Goal: Information Seeking & Learning: Compare options

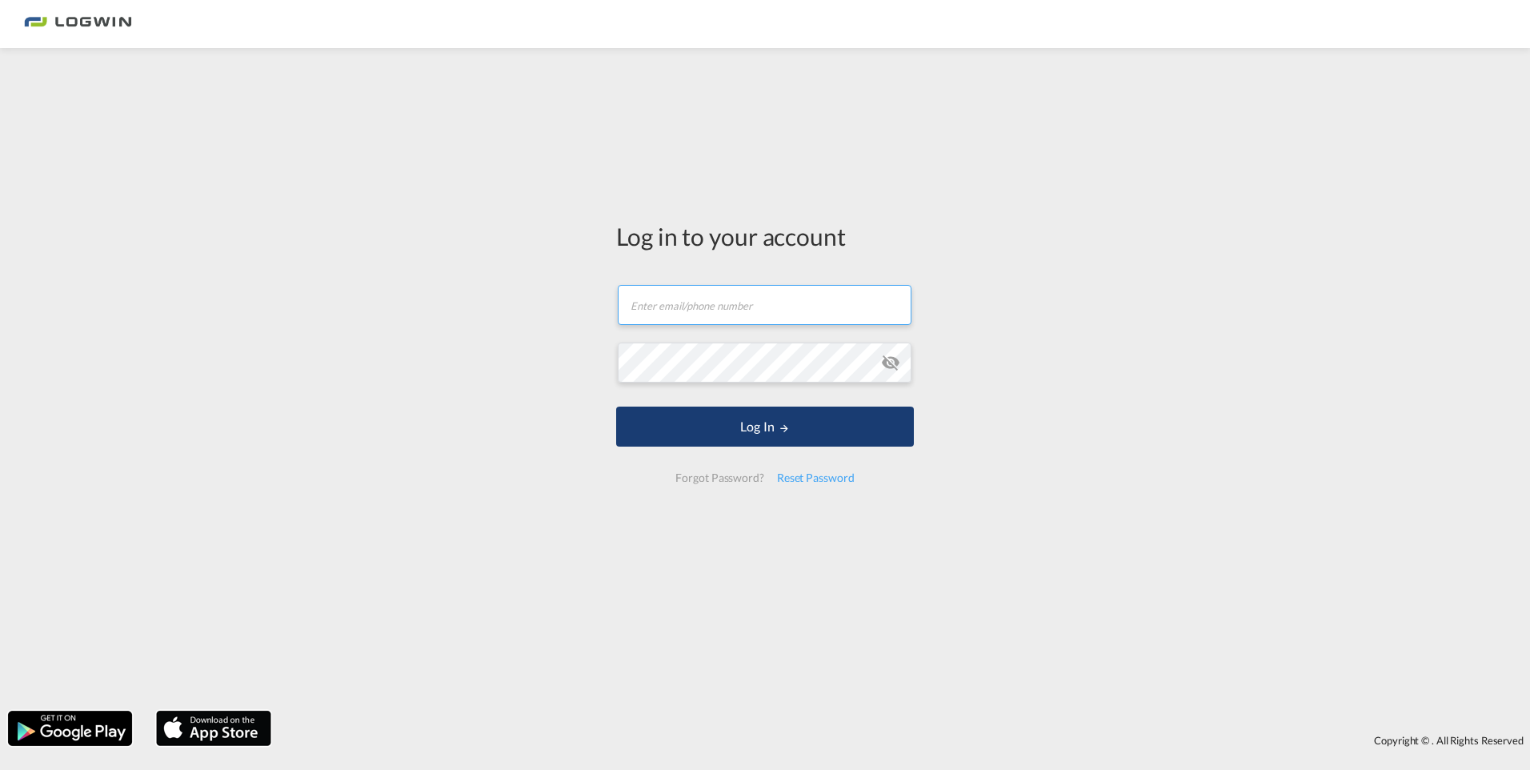
type input "[EMAIL_ADDRESS][PERSON_NAME][DOMAIN_NAME]"
click at [774, 433] on button "Log In" at bounding box center [765, 427] width 298 height 40
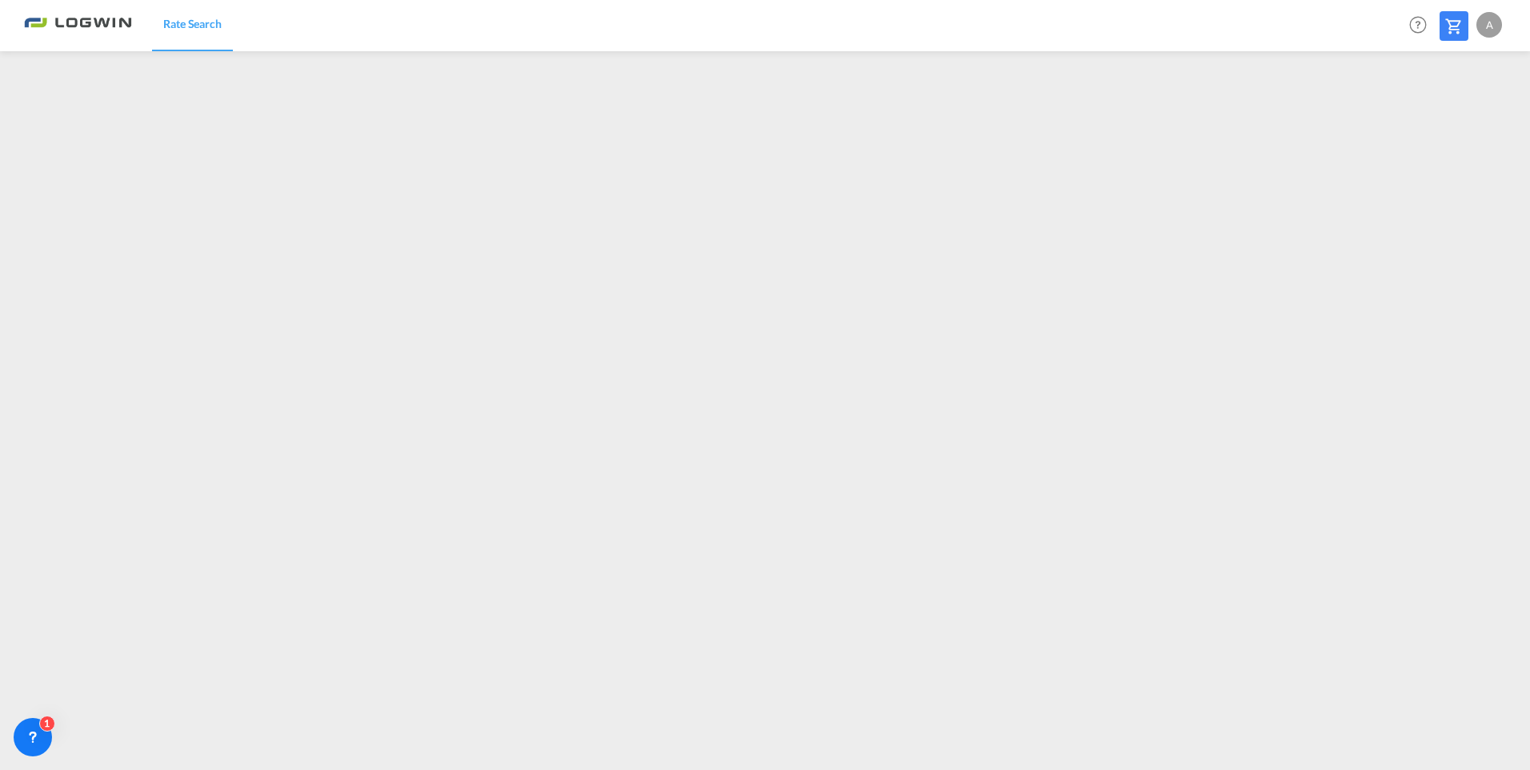
click at [1507, 24] on md-toolbar "Rate Search Help Resources Product Release A My Profile Logout" at bounding box center [765, 25] width 1530 height 51
click at [1495, 24] on div "A" at bounding box center [1490, 25] width 26 height 26
click at [1453, 122] on button "Logout" at bounding box center [1471, 122] width 104 height 32
type input "[EMAIL_ADDRESS][PERSON_NAME][DOMAIN_NAME]"
